Goal: Task Accomplishment & Management: Manage account settings

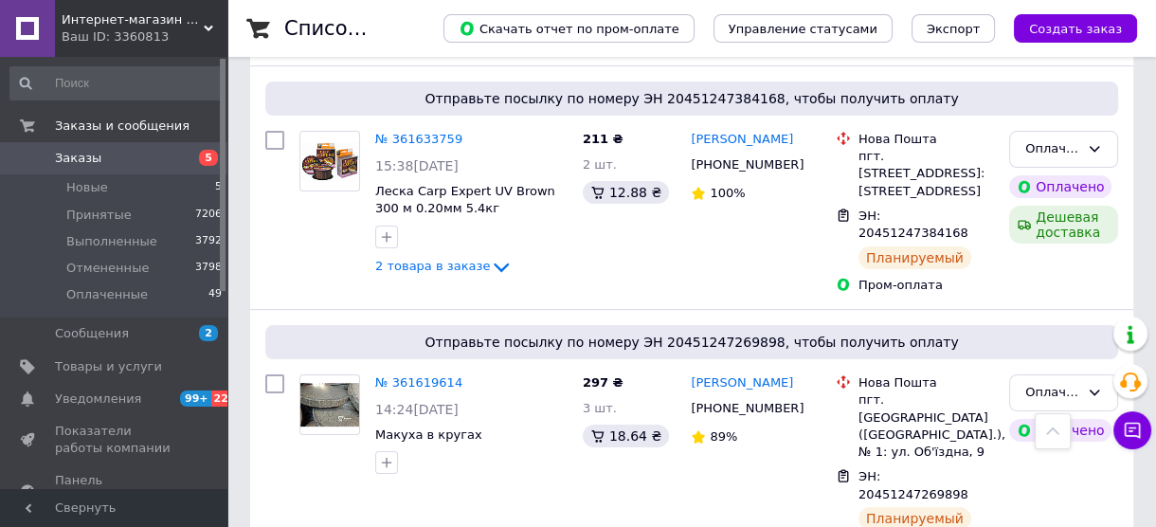
scroll to position [227, 0]
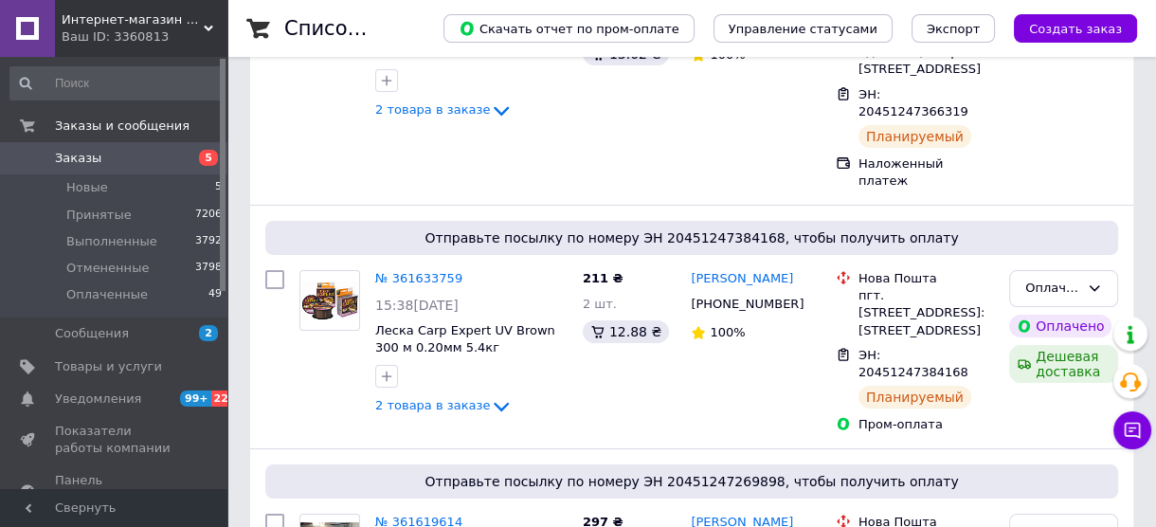
drag, startPoint x: 172, startPoint y: 157, endPoint x: 321, endPoint y: 46, distance: 186.4
click at [172, 157] on span "Заказы" at bounding box center [115, 158] width 120 height 17
click at [104, 187] on li "Новые 5" at bounding box center [116, 187] width 233 height 27
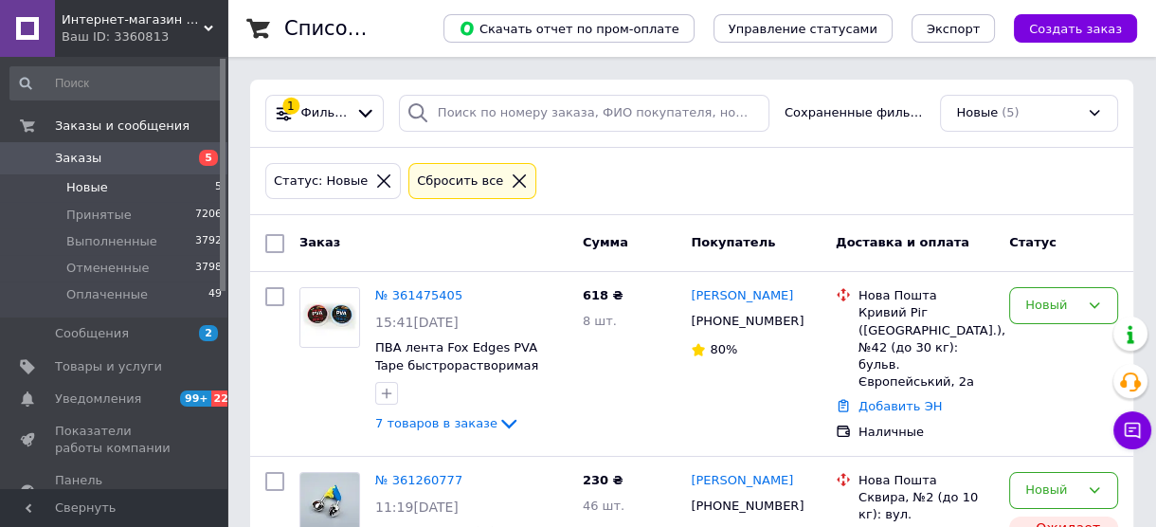
click at [377, 181] on icon at bounding box center [383, 180] width 13 height 13
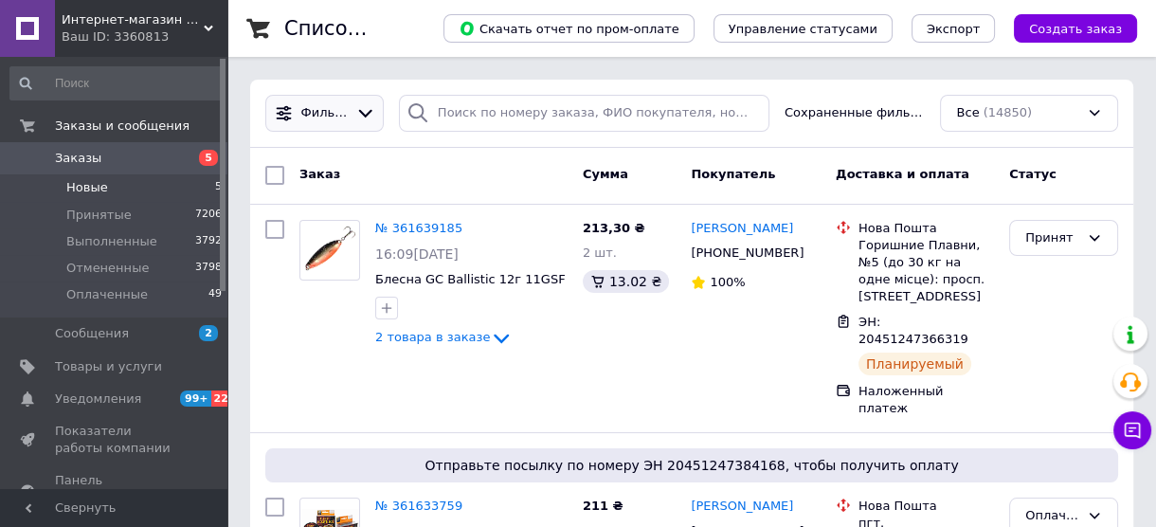
click at [363, 116] on icon at bounding box center [365, 113] width 20 height 20
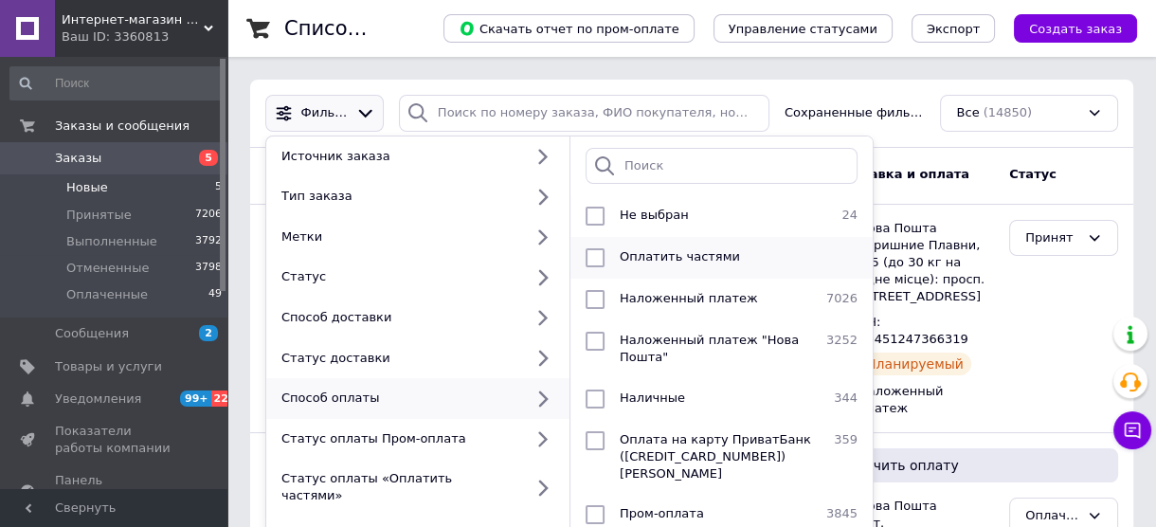
click at [650, 261] on span "Оплатить частями" at bounding box center [680, 256] width 120 height 14
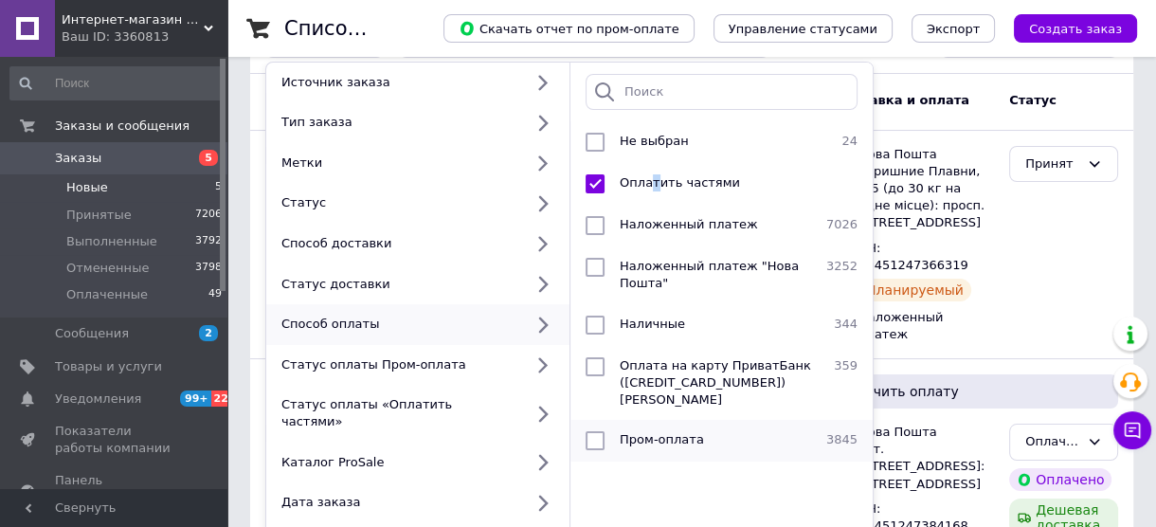
scroll to position [152, 0]
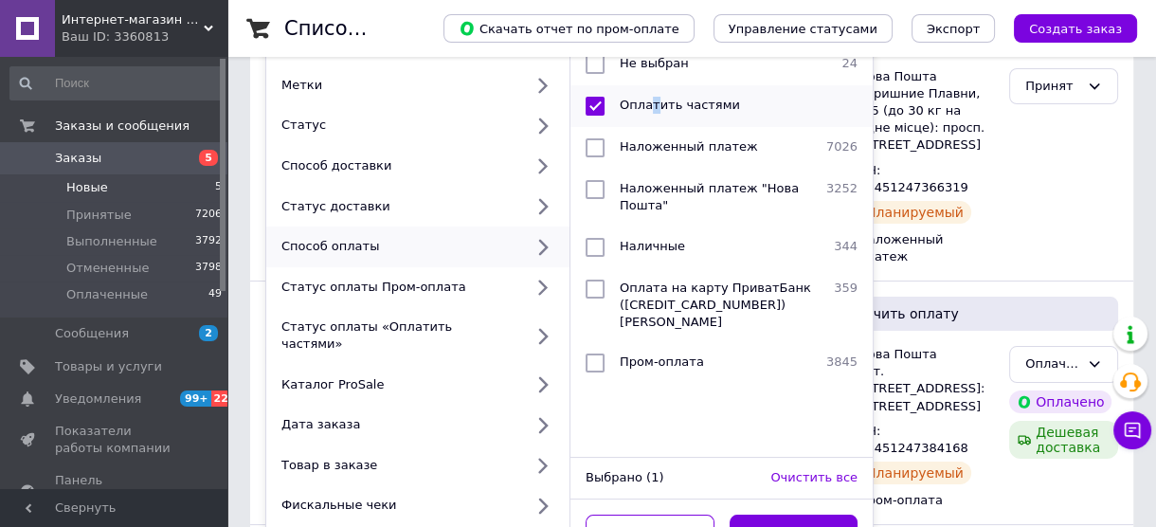
click at [596, 109] on input "checkbox" at bounding box center [595, 106] width 19 height 19
checkbox input "false"
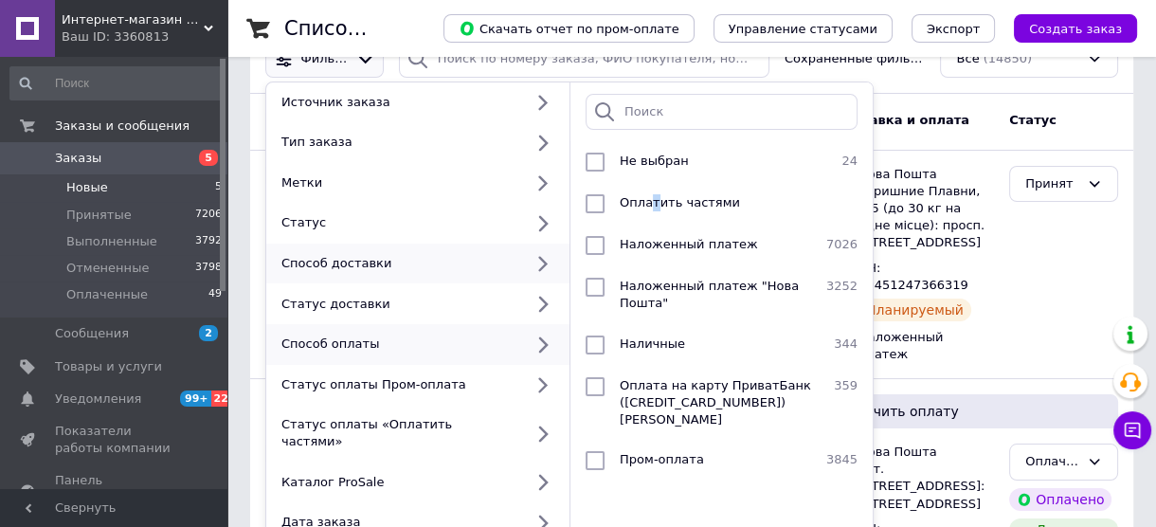
scroll to position [0, 0]
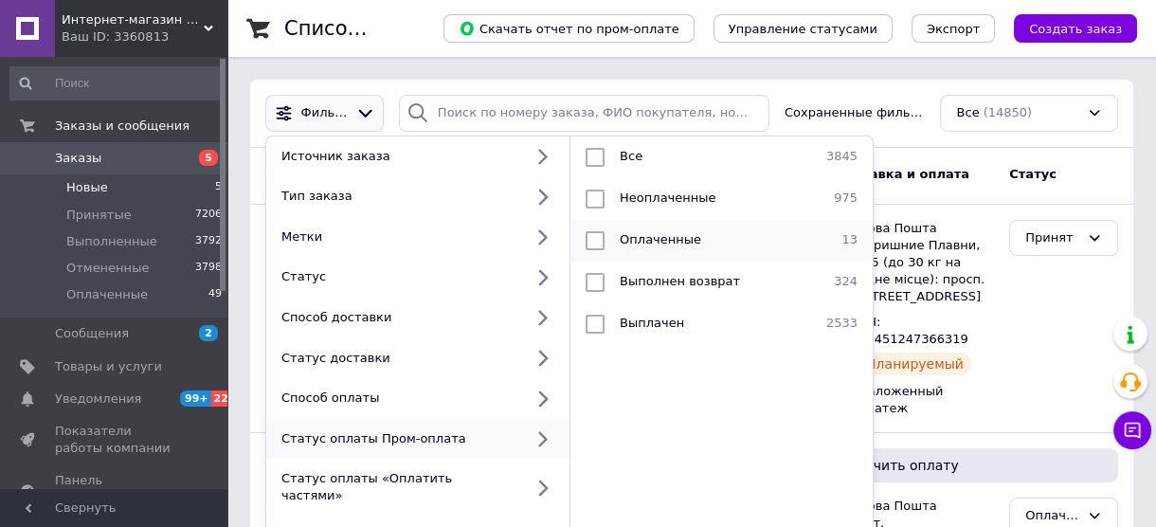
click at [623, 240] on span "Оплаченные" at bounding box center [661, 239] width 82 height 14
checkbox input "true"
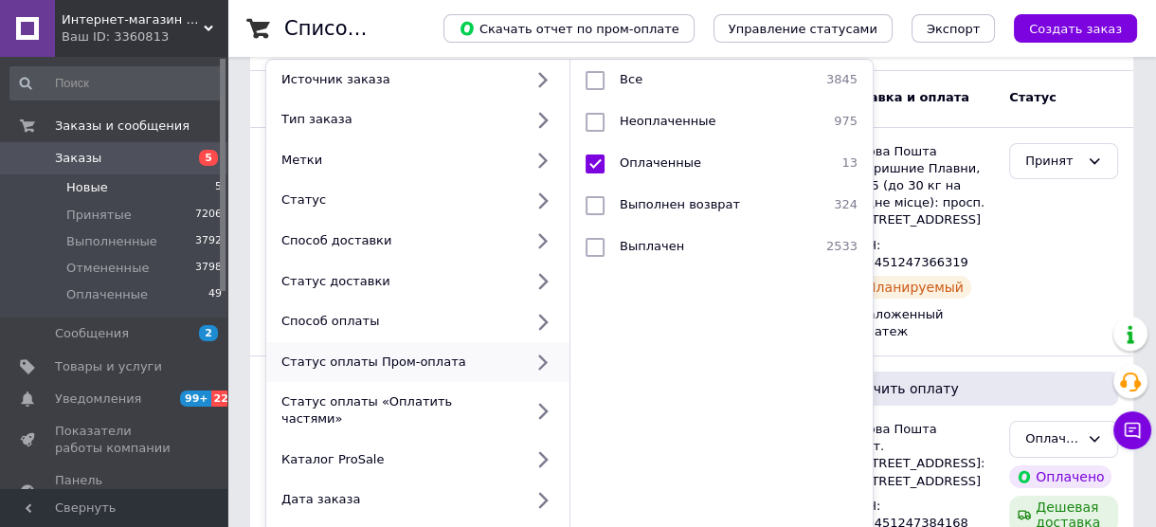
scroll to position [152, 0]
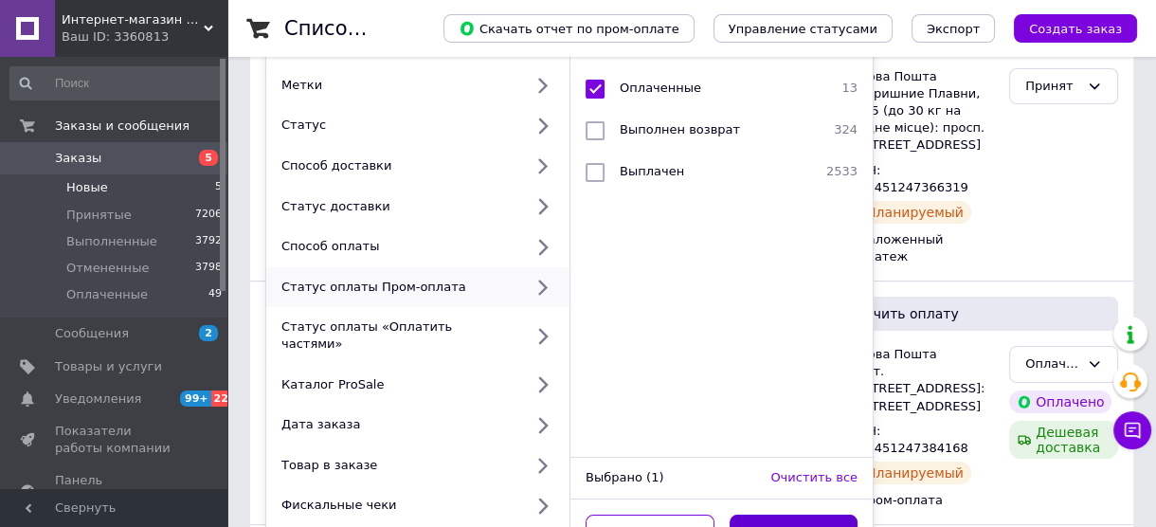
click at [819, 515] on button "Применить" at bounding box center [794, 533] width 129 height 37
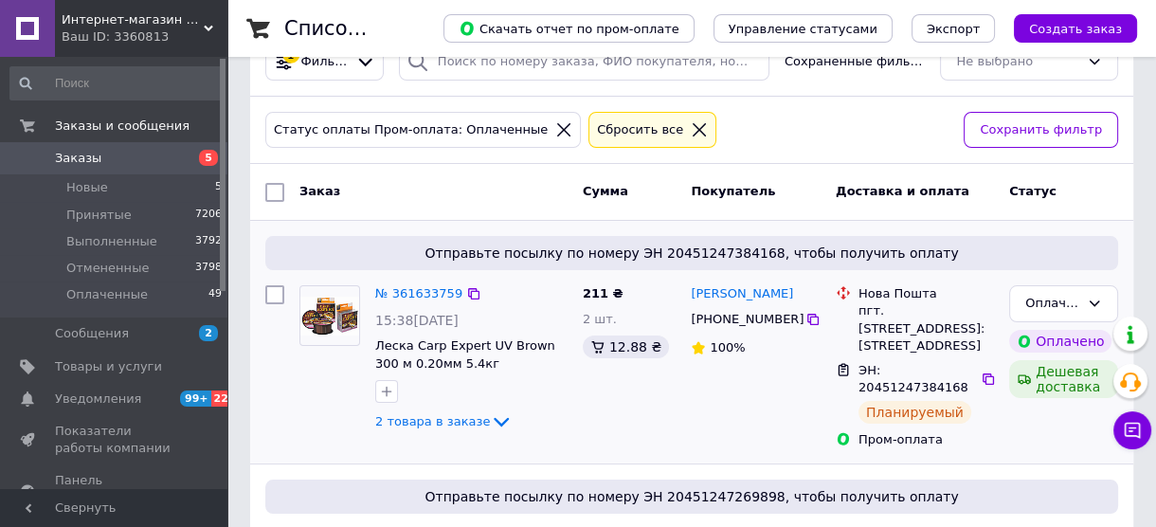
scroll to position [76, 0]
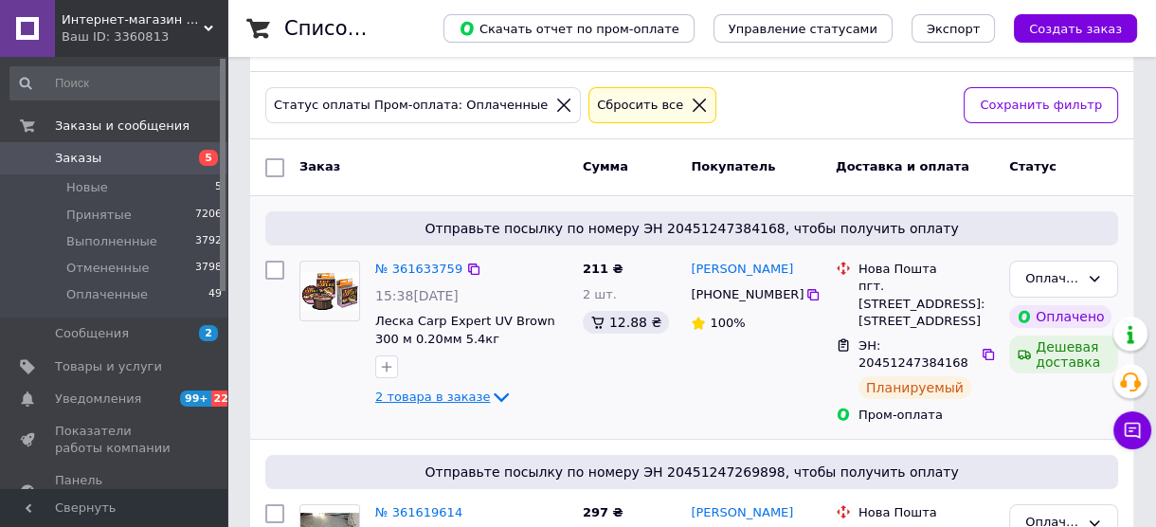
click at [458, 398] on span "2 товара в заказе" at bounding box center [432, 397] width 115 height 14
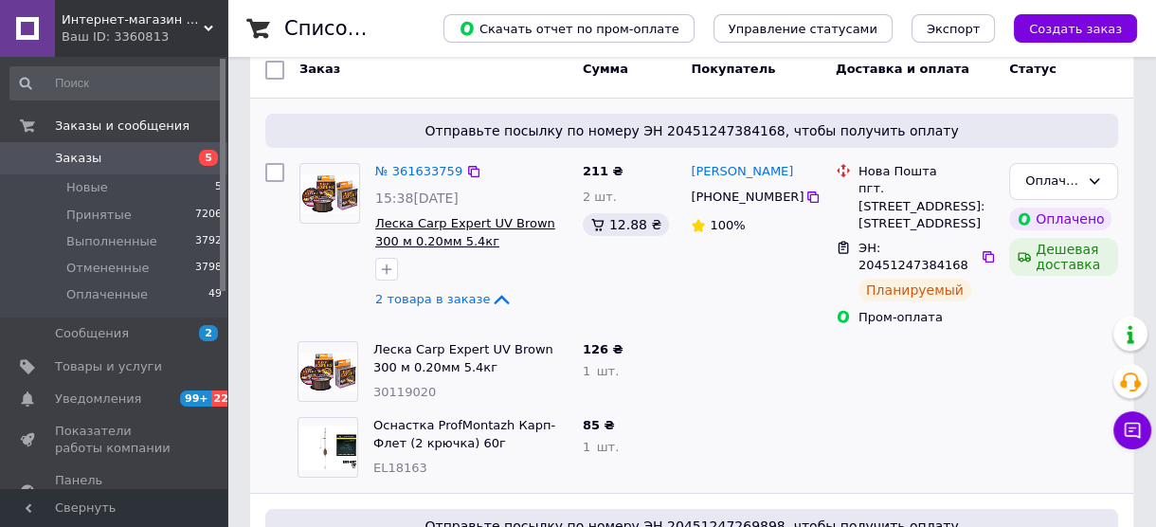
scroll to position [227, 0]
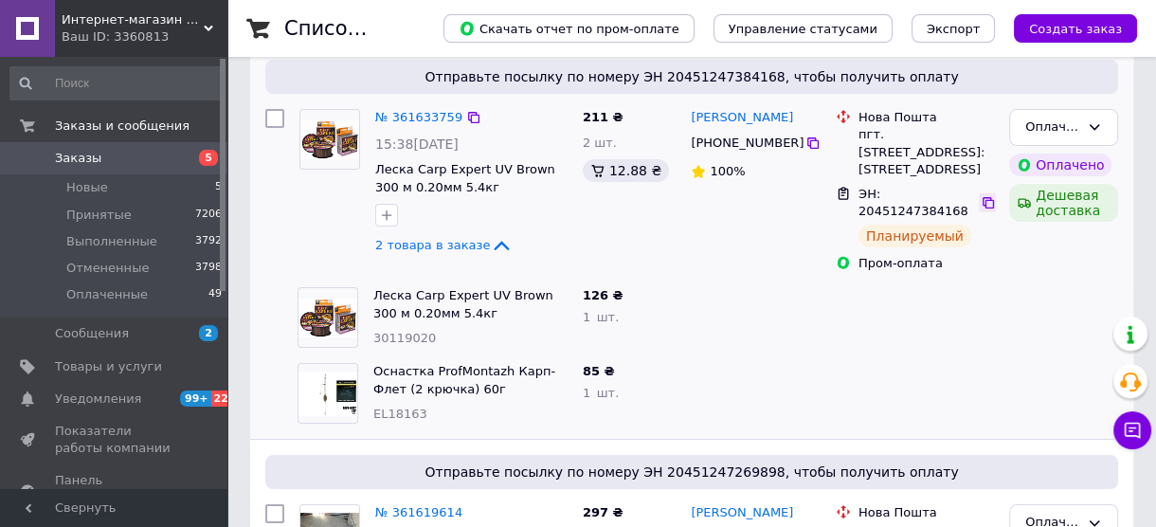
click at [985, 197] on icon at bounding box center [988, 202] width 11 height 11
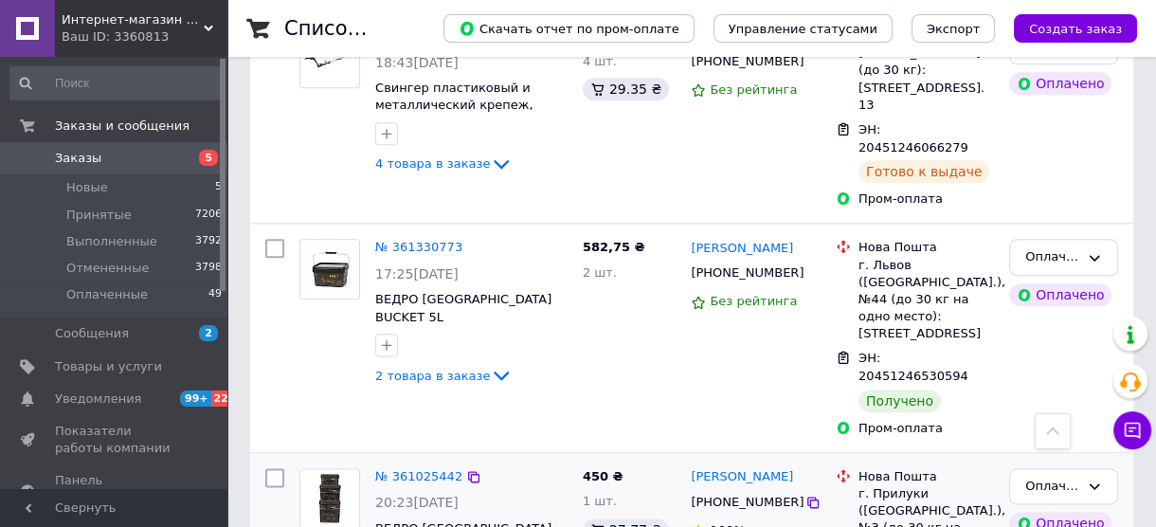
scroll to position [2368, 0]
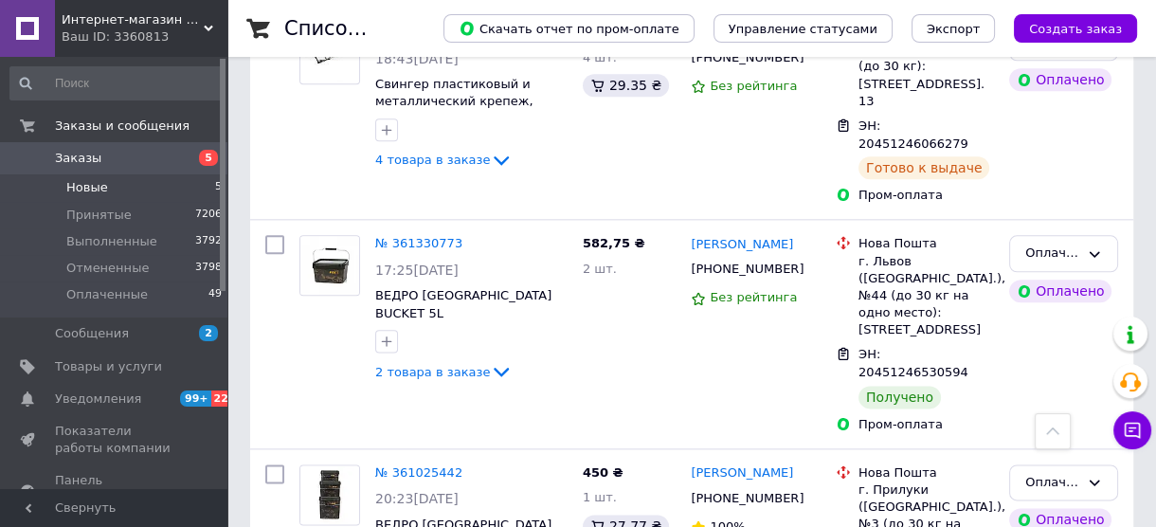
click at [107, 188] on li "Новые 5" at bounding box center [116, 187] width 233 height 27
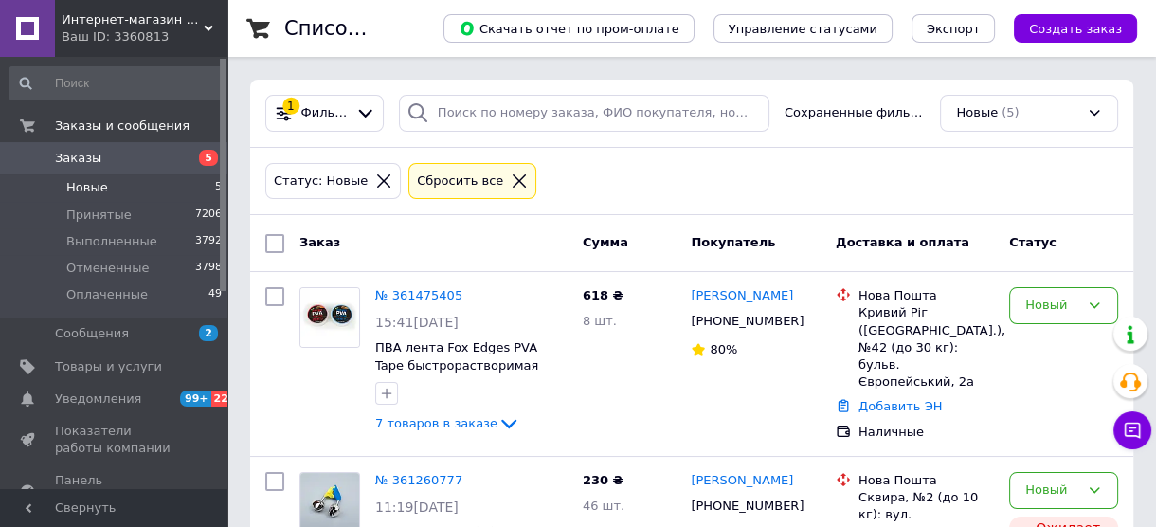
click at [155, 152] on span "Заказы" at bounding box center [115, 158] width 120 height 17
